Goal: Find specific page/section: Find specific page/section

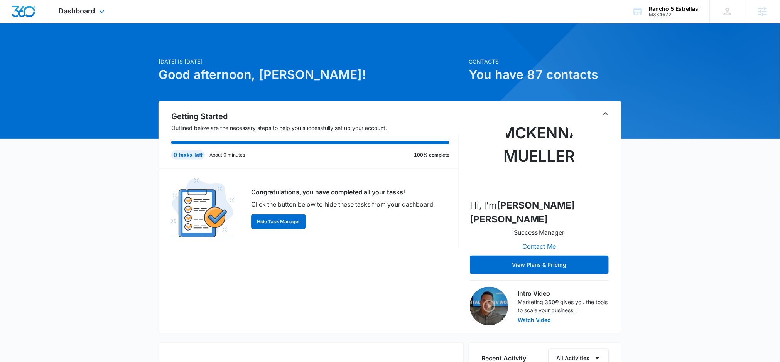
click at [72, 15] on div "Dashboard Apps Reputation Websites Forms CRM Email Social Payments POS Content …" at bounding box center [82, 11] width 71 height 23
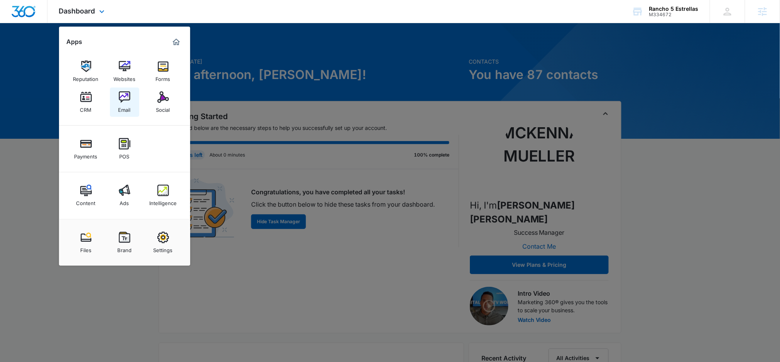
click at [125, 96] on img at bounding box center [125, 97] width 12 height 12
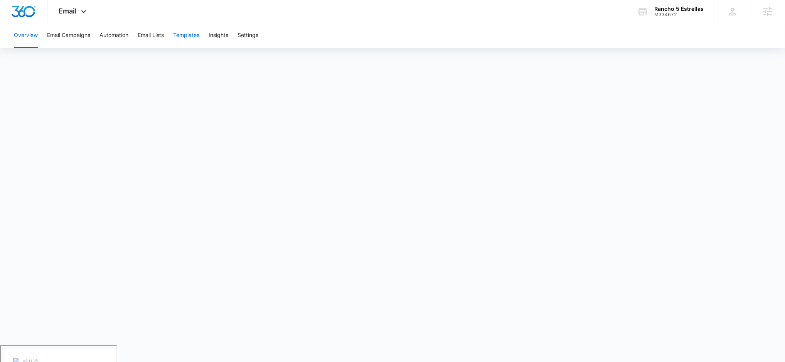
click at [180, 34] on button "Templates" at bounding box center [186, 35] width 26 height 25
click at [191, 38] on button "Templates" at bounding box center [186, 35] width 26 height 25
click at [191, 41] on button "Templates" at bounding box center [186, 35] width 26 height 25
click at [68, 32] on button "Email Campaigns" at bounding box center [68, 35] width 43 height 25
click at [182, 34] on button "Templates" at bounding box center [186, 35] width 26 height 25
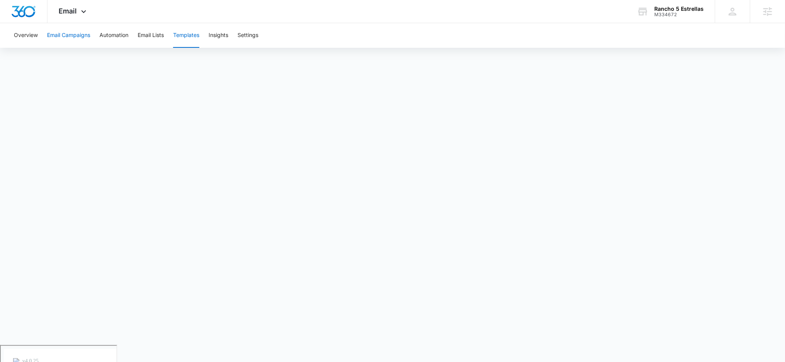
click at [56, 32] on button "Email Campaigns" at bounding box center [68, 35] width 43 height 25
click at [190, 39] on button "Templates" at bounding box center [186, 35] width 26 height 25
click at [81, 37] on button "Email Campaigns" at bounding box center [68, 35] width 43 height 25
